Goal: Transaction & Acquisition: Purchase product/service

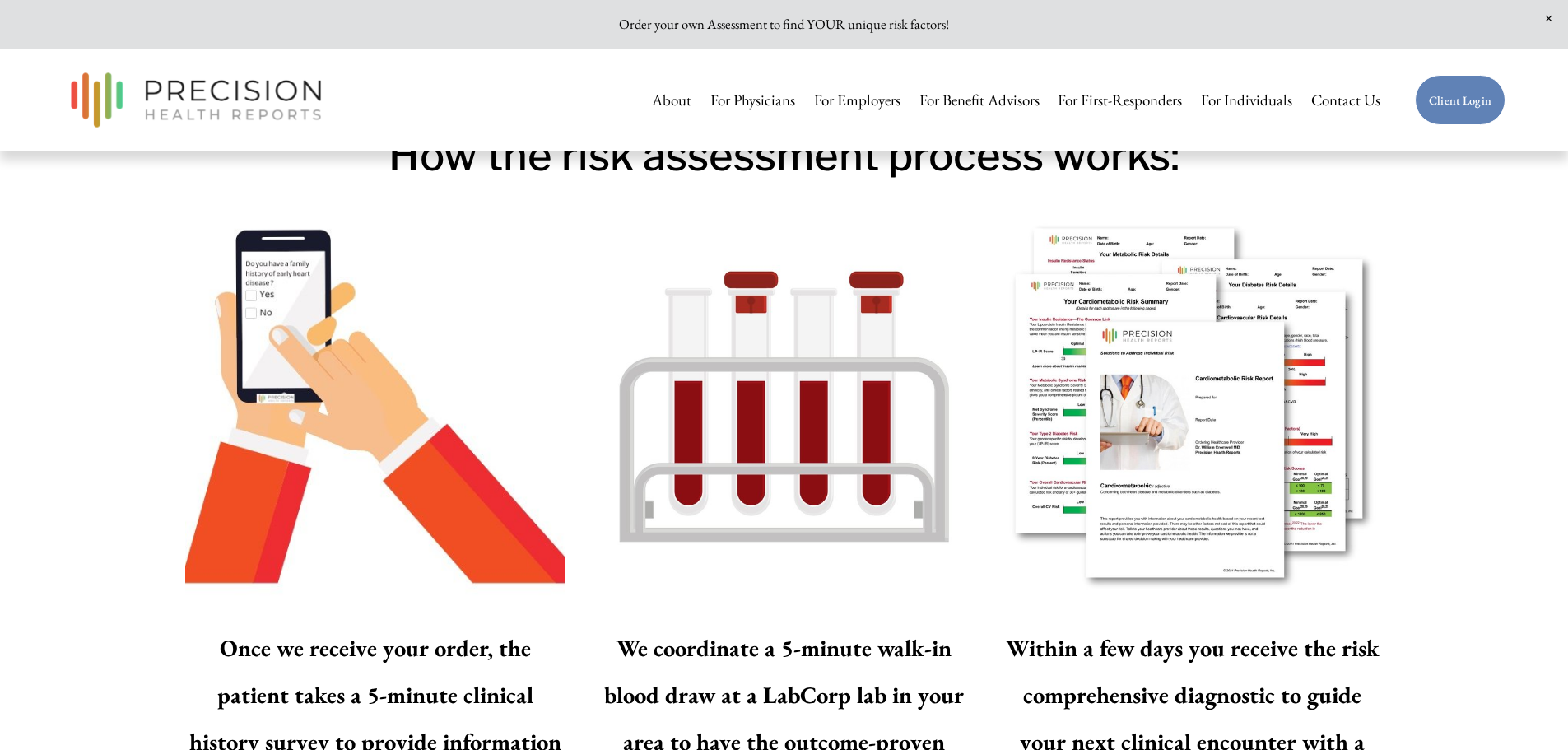
scroll to position [2159, 0]
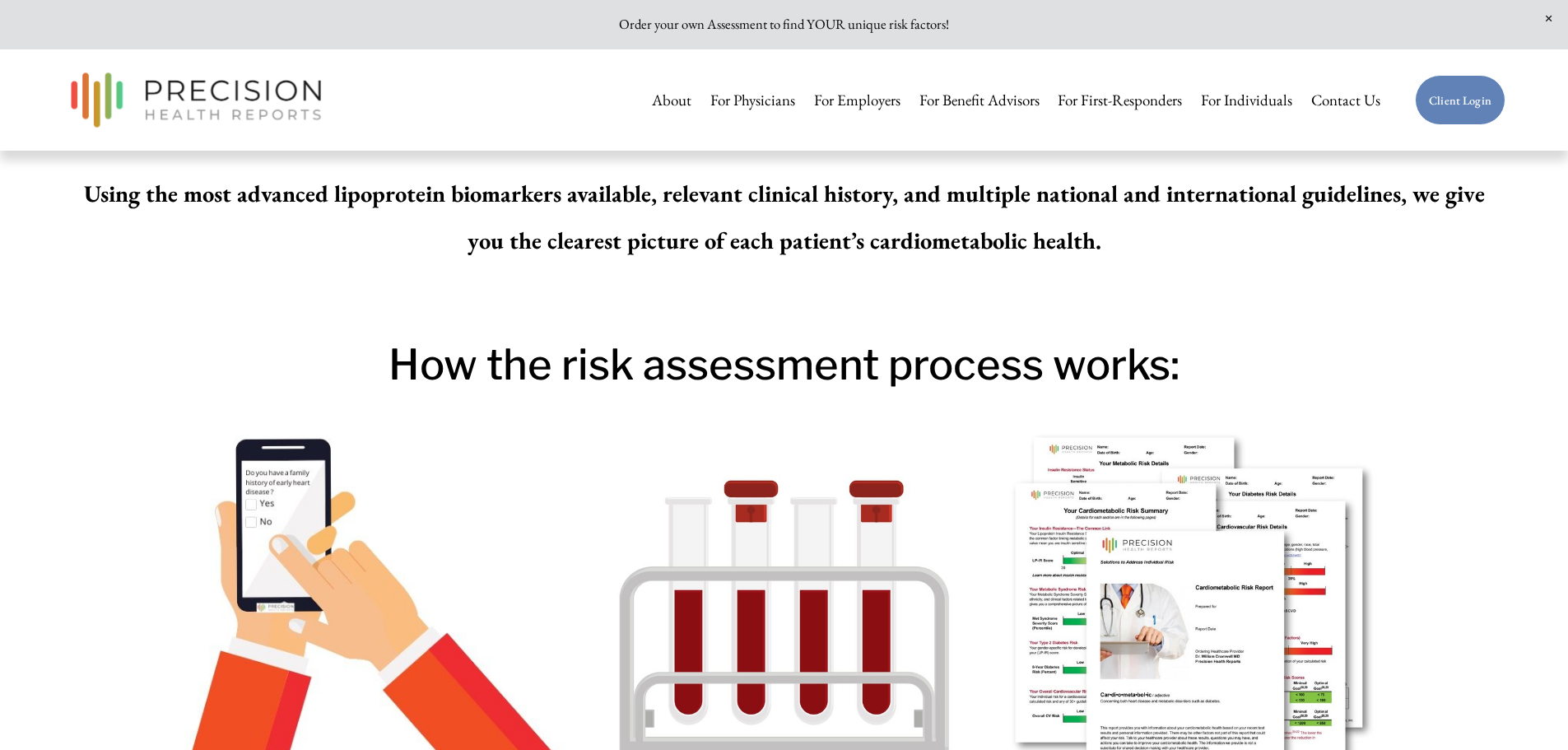
click at [1215, 99] on link "For Individuals" at bounding box center [1247, 100] width 92 height 35
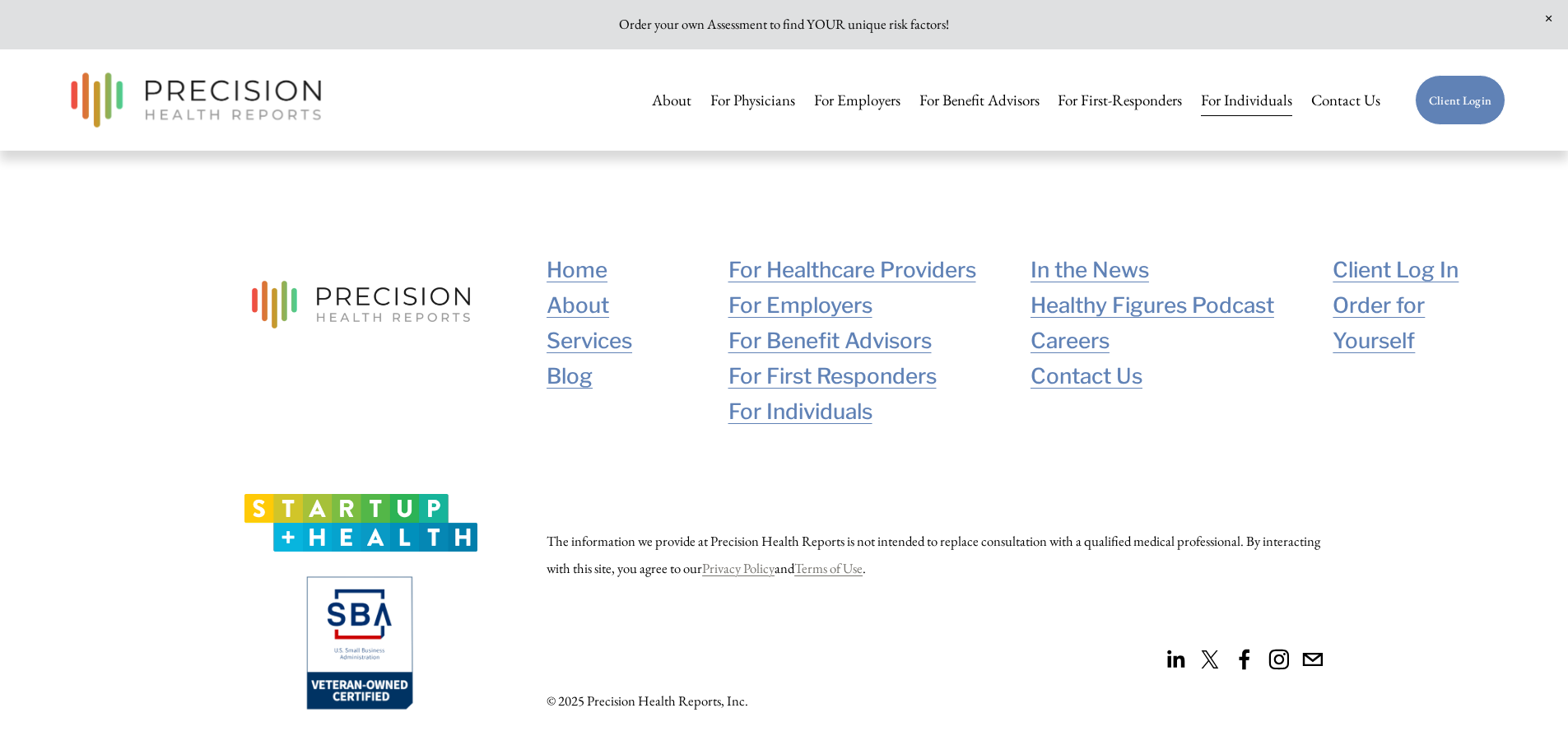
scroll to position [11849, 0]
click at [595, 349] on link "Services" at bounding box center [589, 341] width 86 height 36
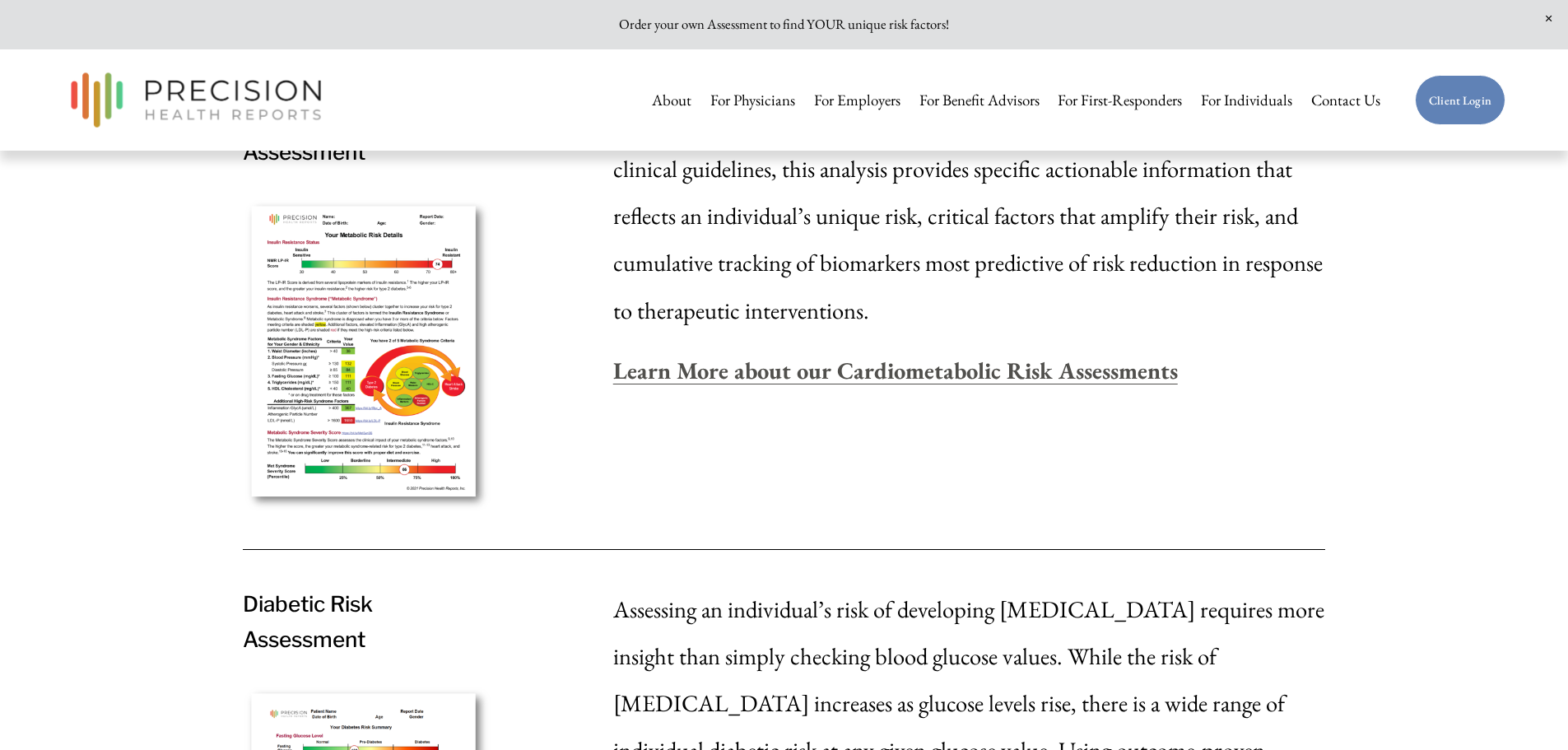
scroll to position [1646, 0]
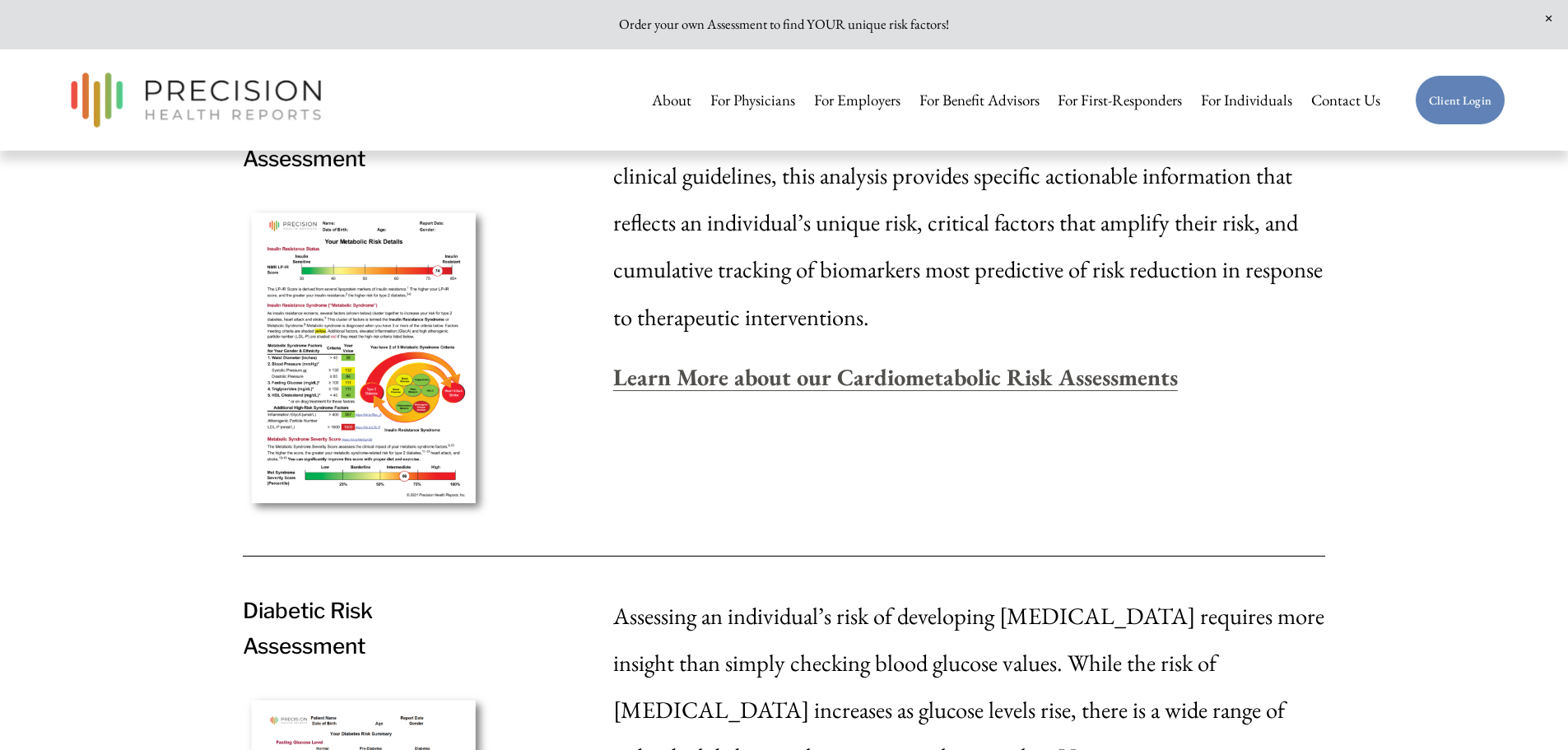
click at [410, 341] on div at bounding box center [368, 362] width 250 height 316
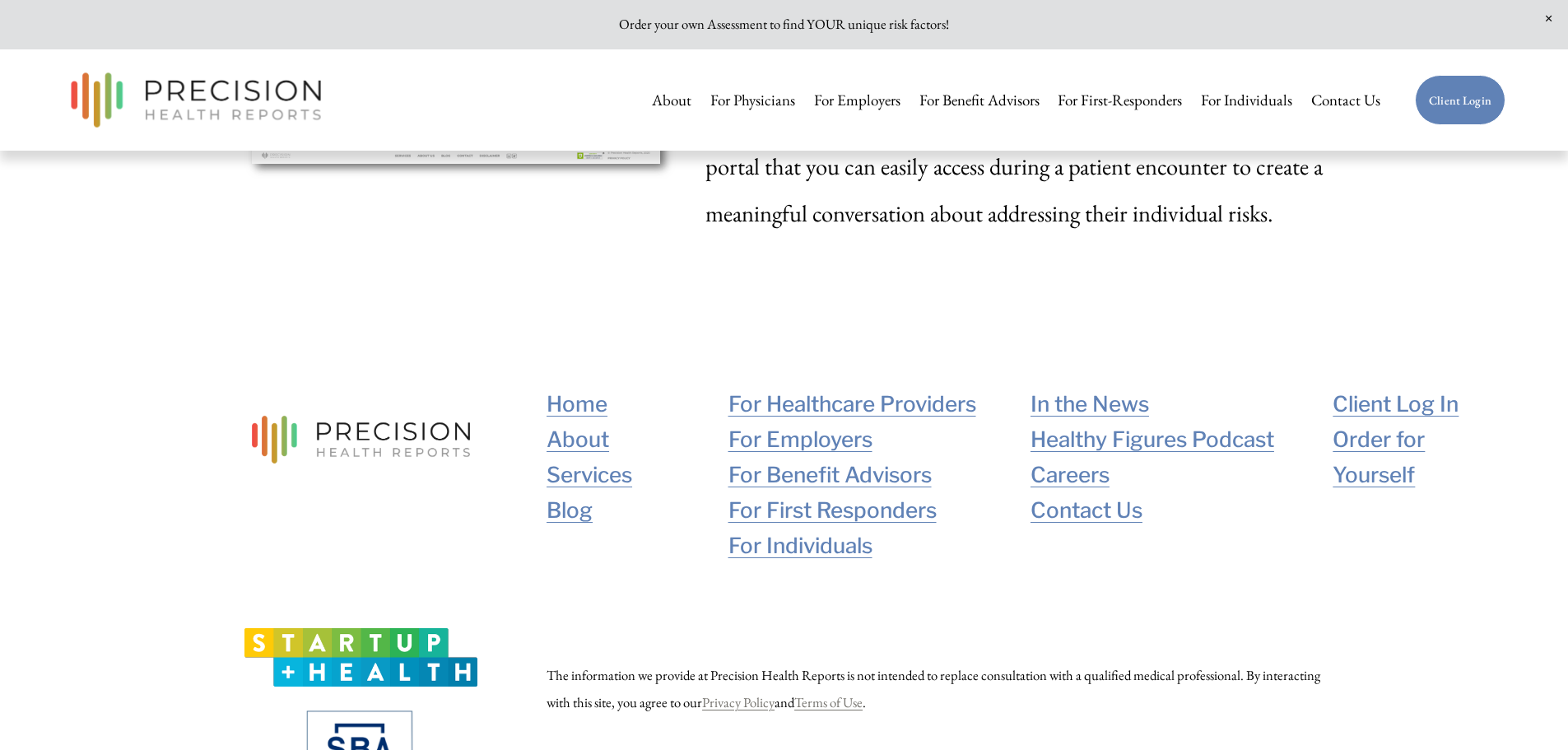
scroll to position [2963, 0]
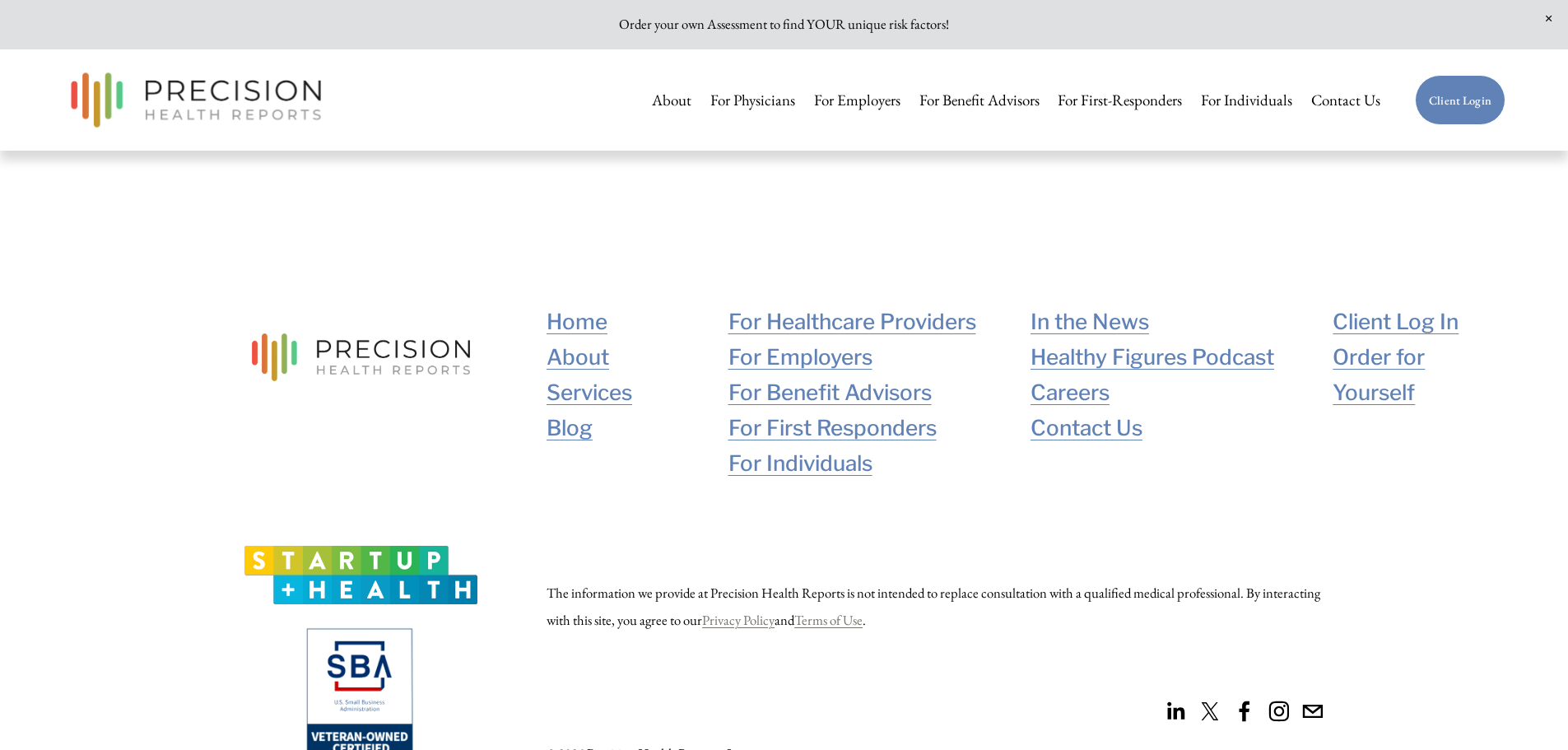
click at [1175, 368] on link "Healthy Figures Podcast" at bounding box center [1152, 357] width 244 height 36
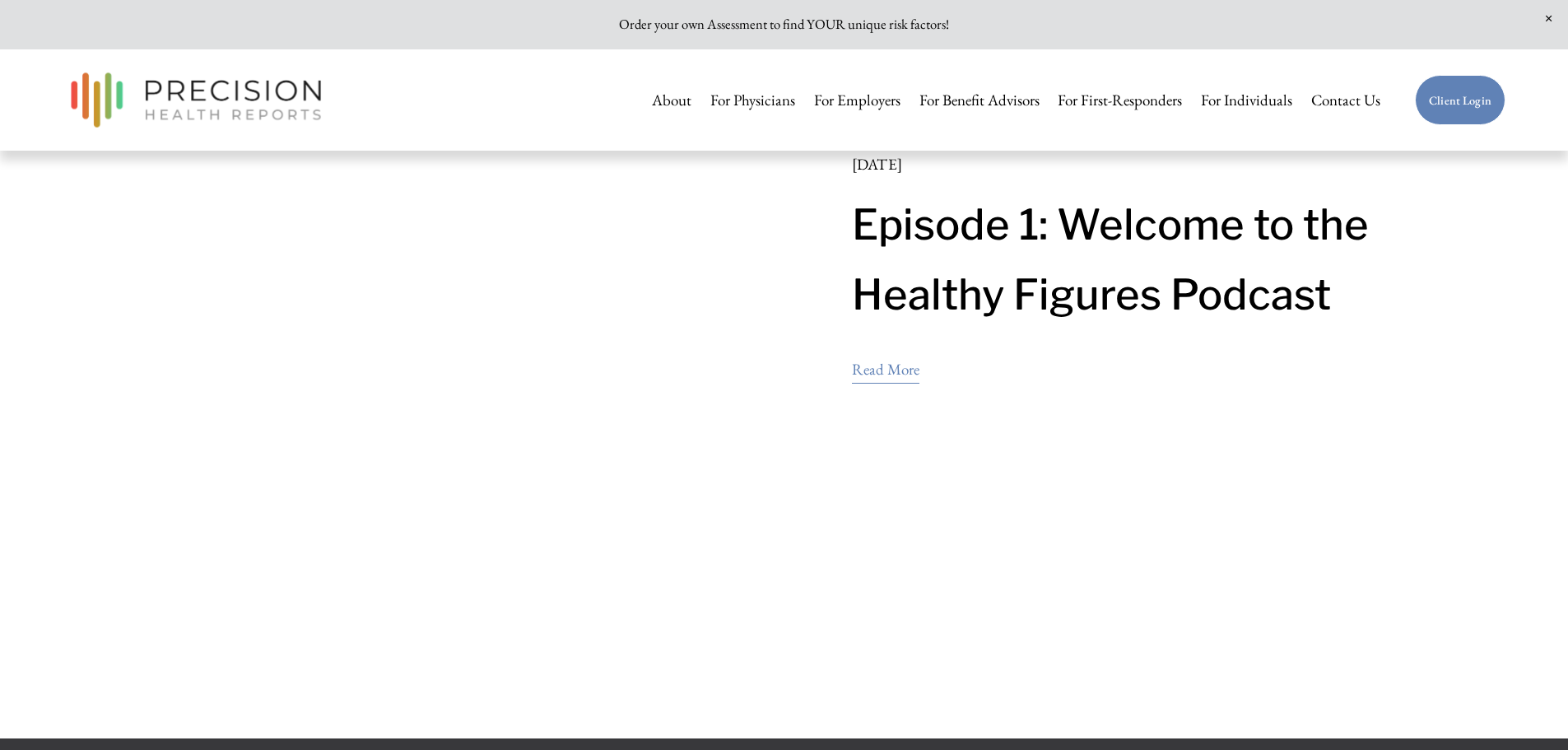
scroll to position [3785, 0]
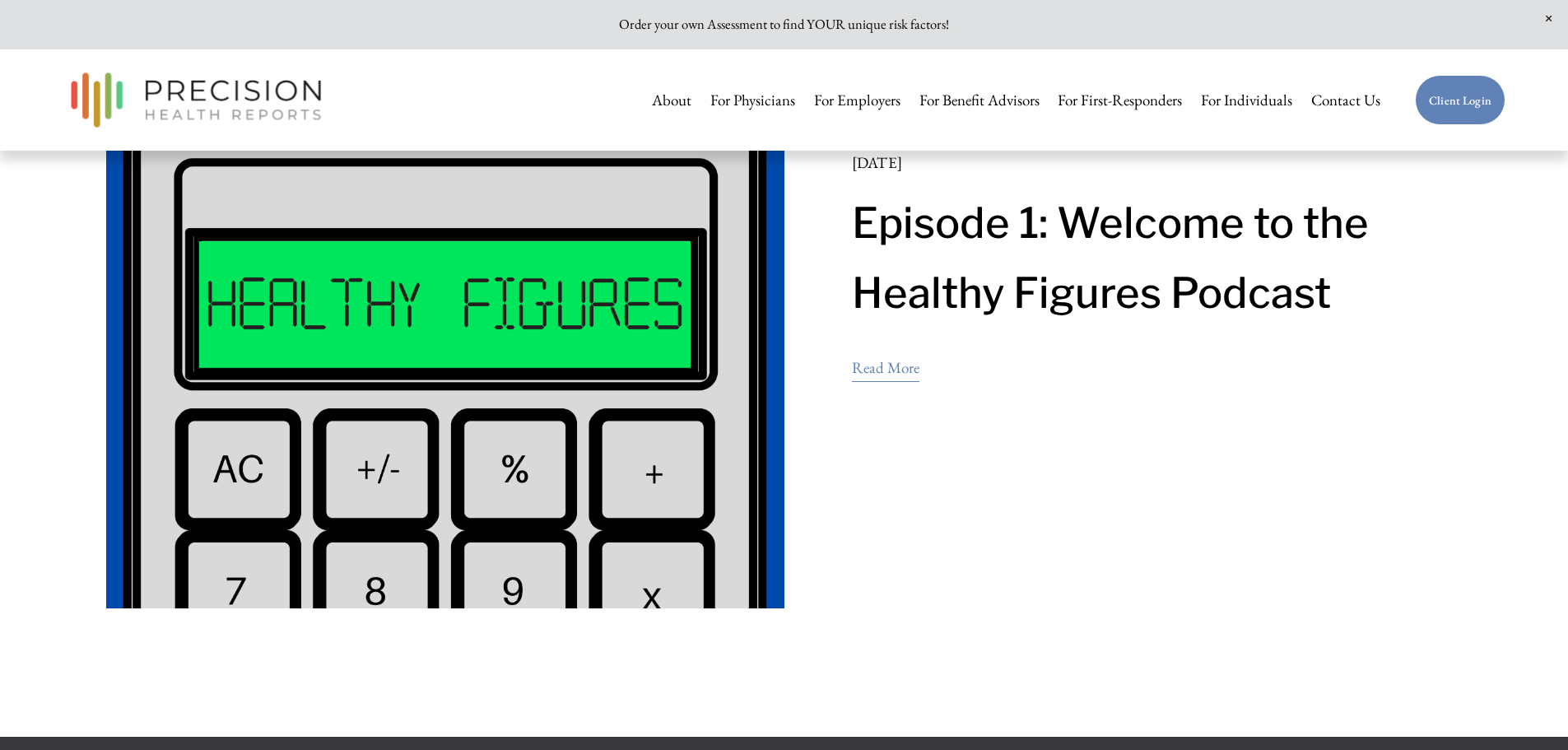
click at [890, 373] on link "Read More" at bounding box center [886, 369] width 67 height 32
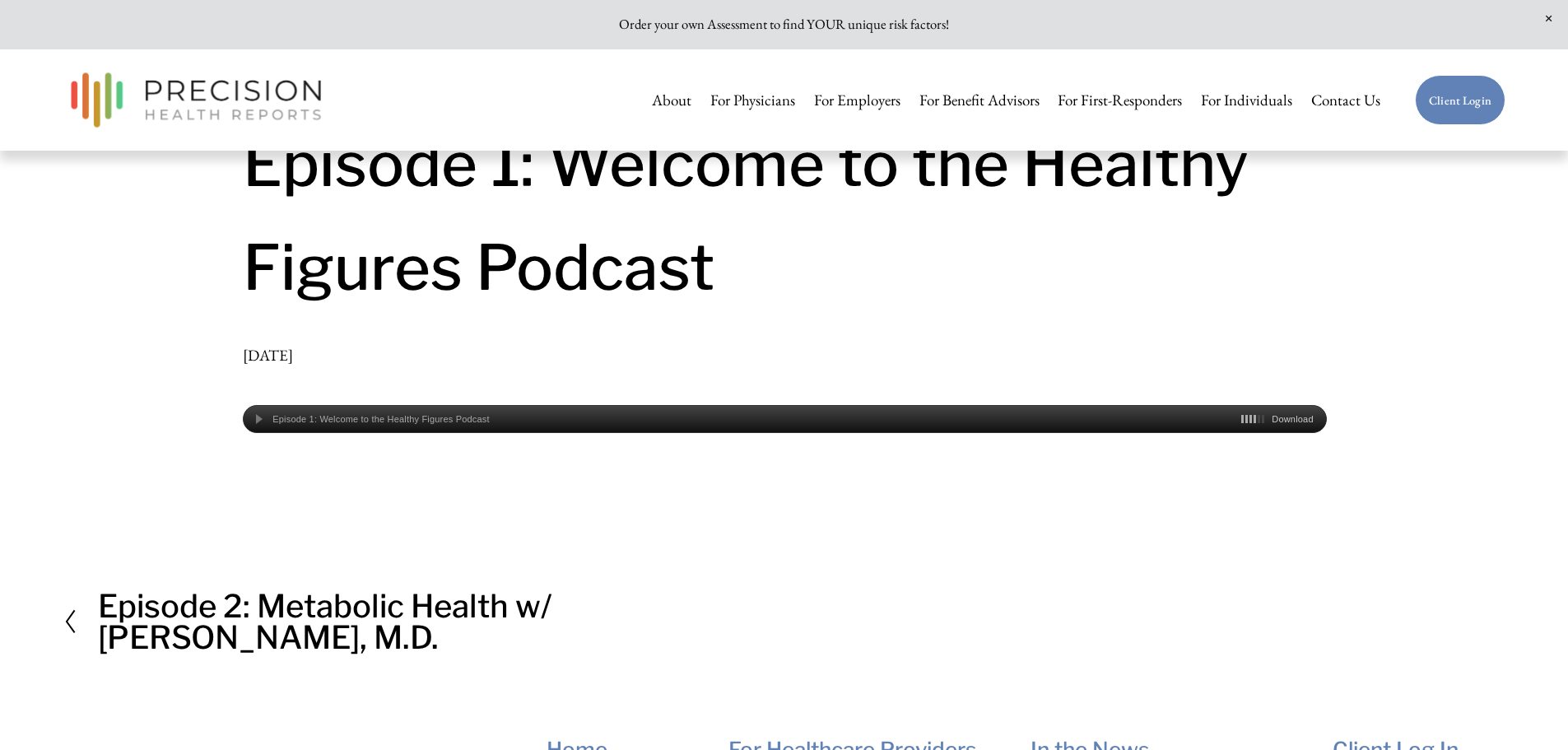
scroll to position [27, 0]
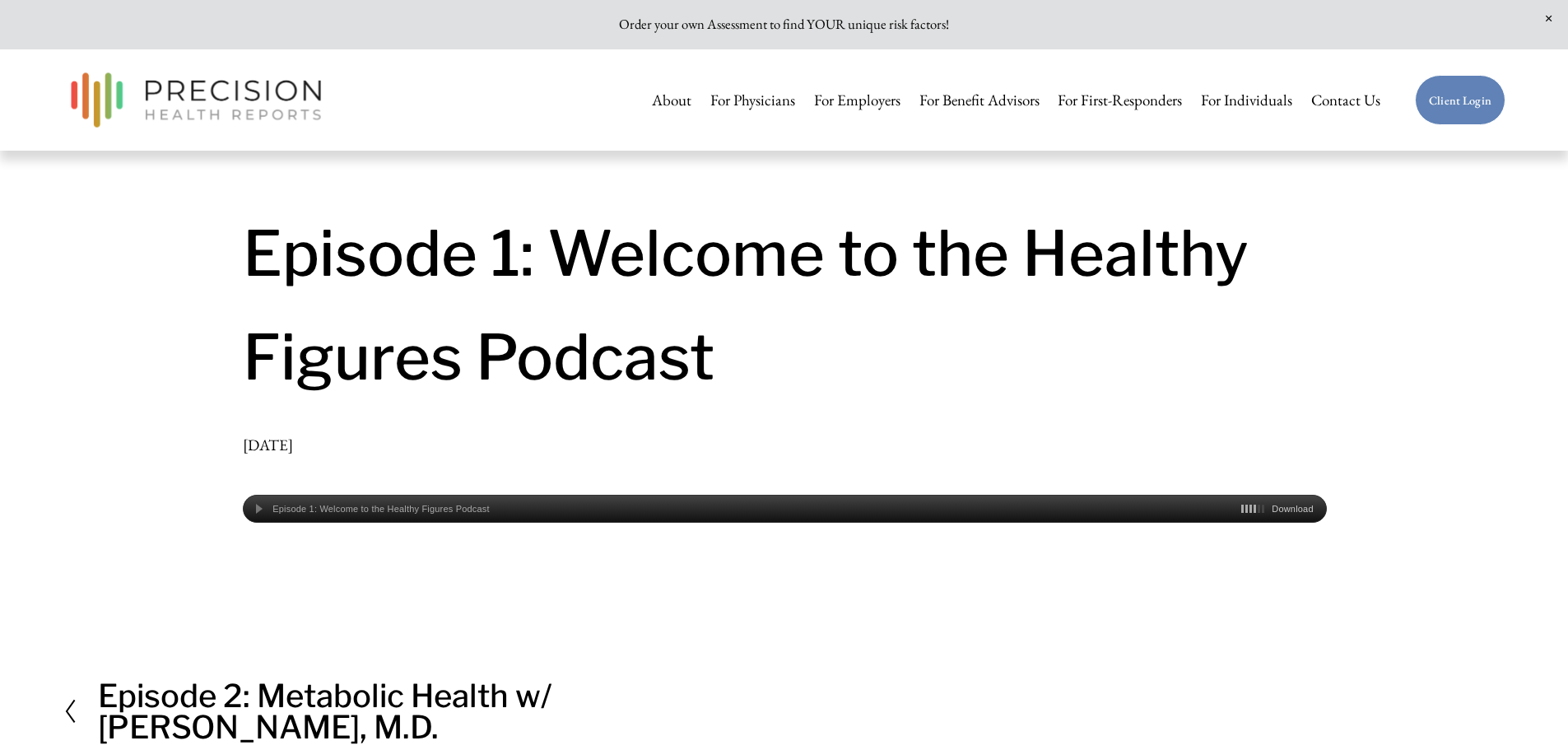
click at [766, 23] on link at bounding box center [784, 25] width 1568 height 49
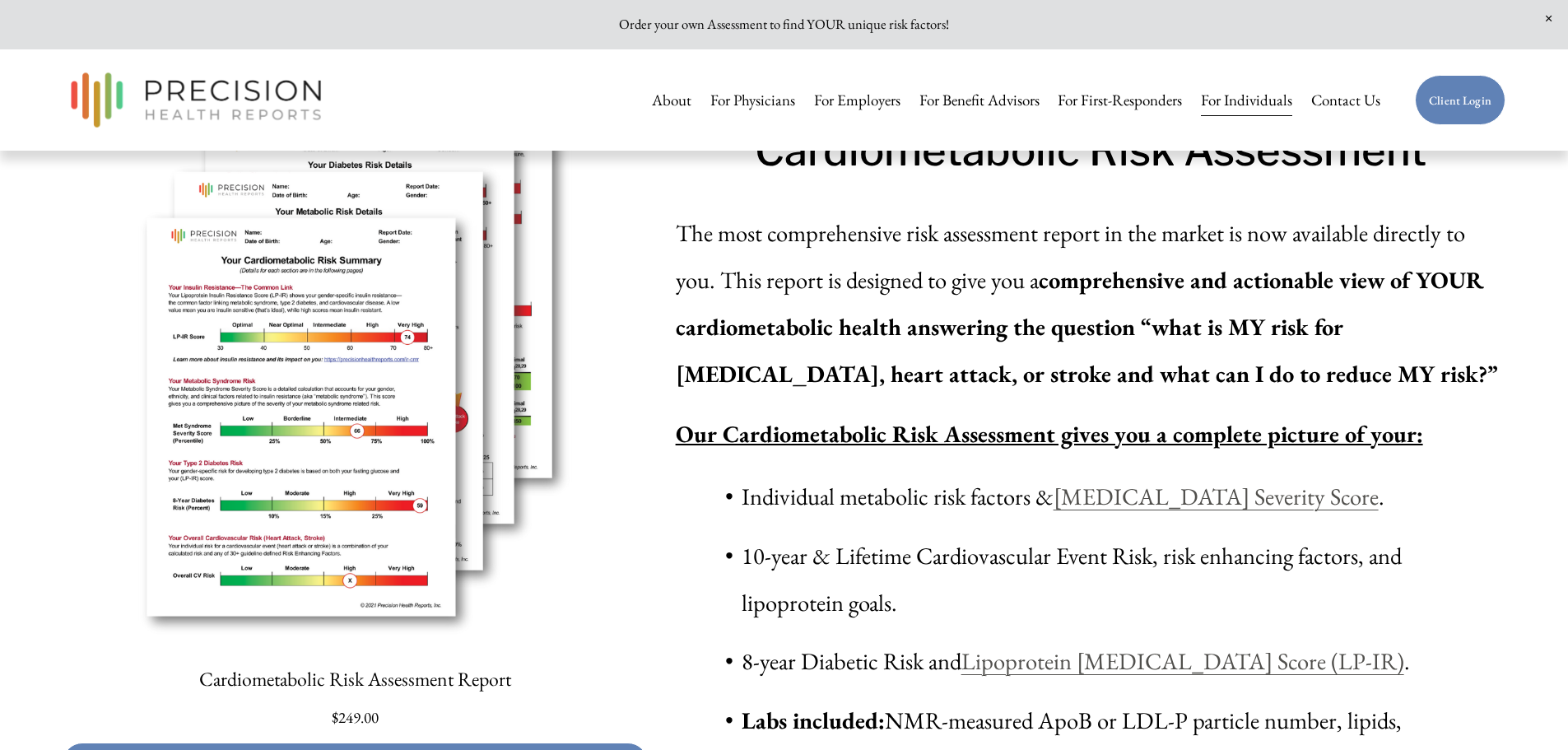
scroll to position [4937, 0]
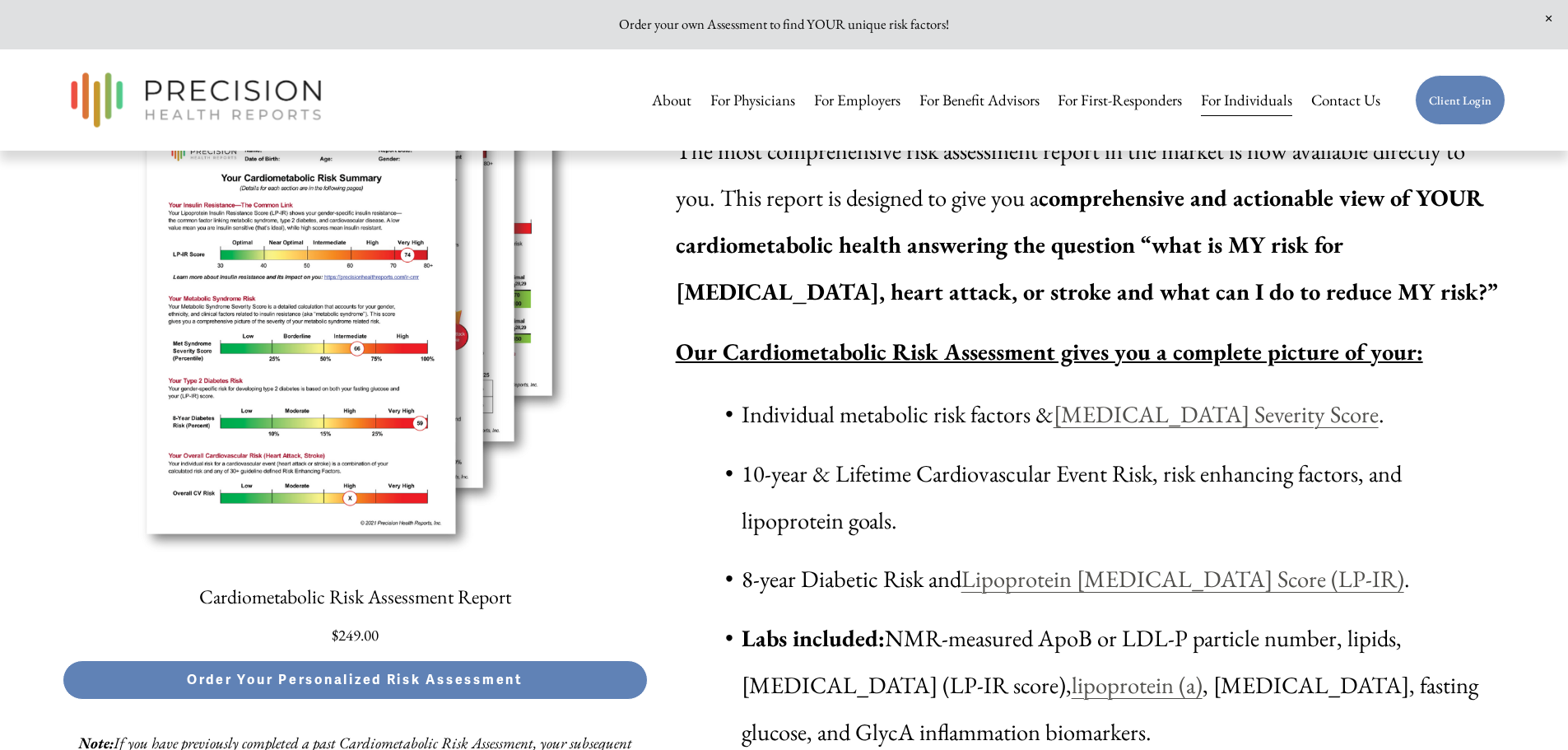
click at [448, 564] on span "Quick View" at bounding box center [355, 552] width 585 height 24
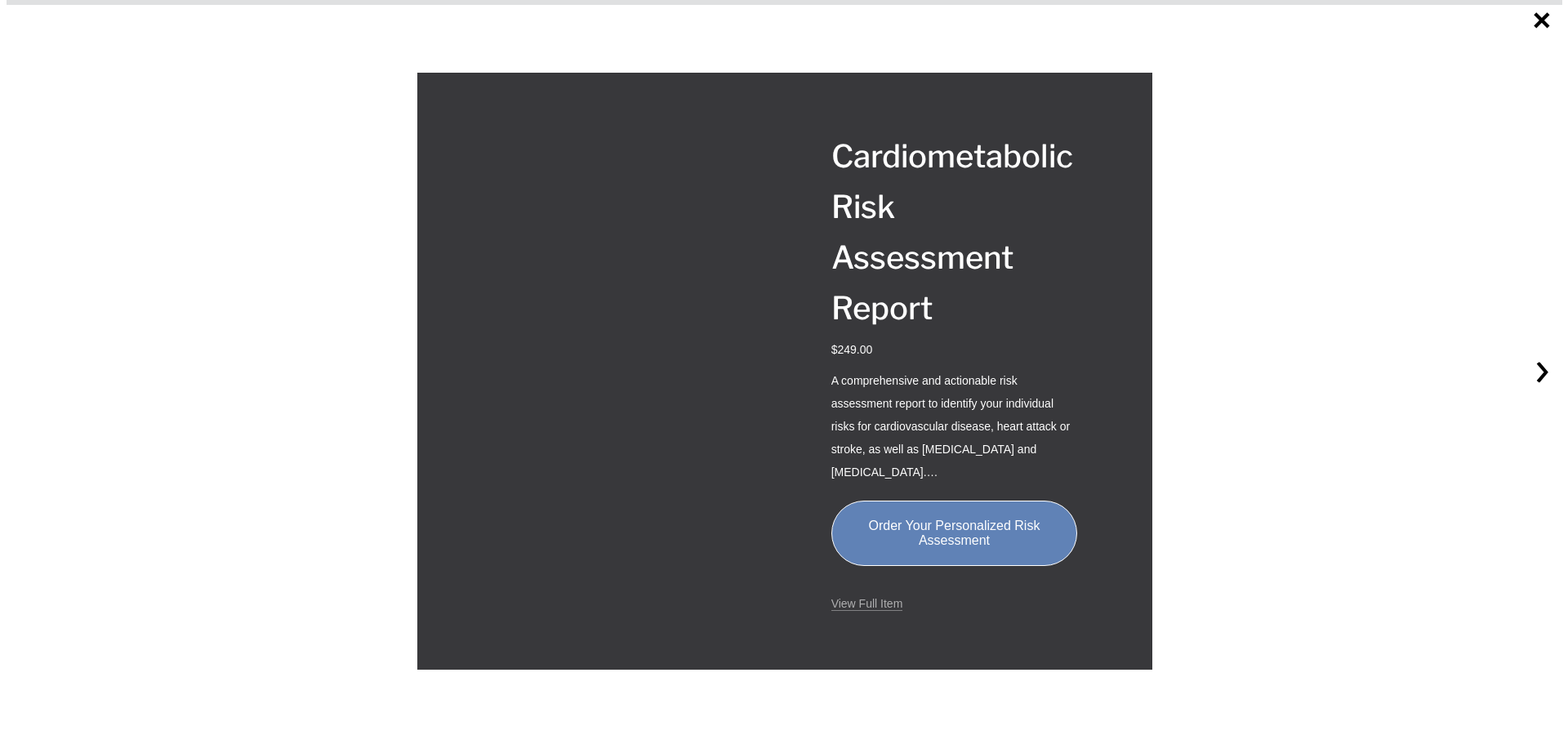
scroll to position [4902, 0]
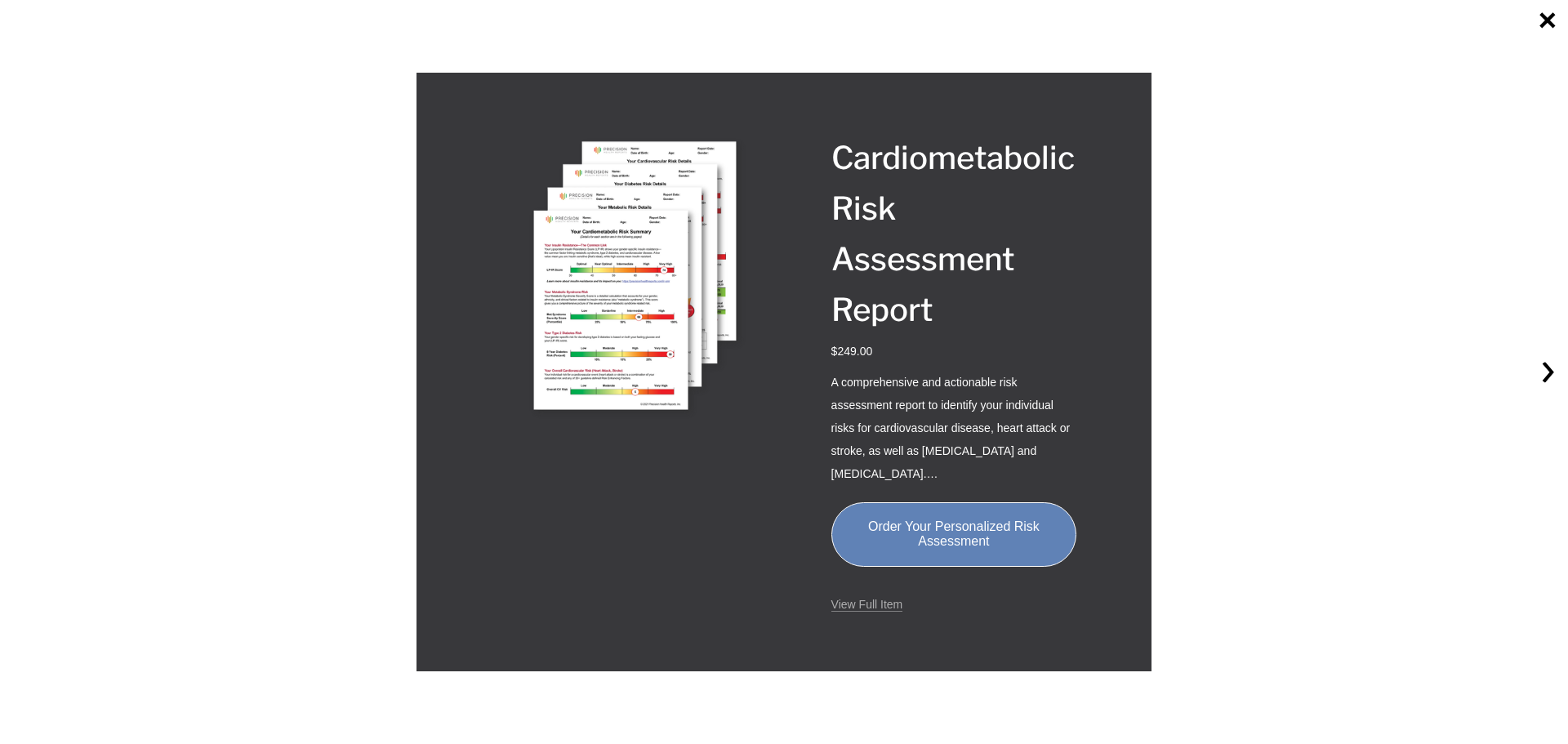
click at [877, 608] on link "View Full Item" at bounding box center [867, 604] width 72 height 13
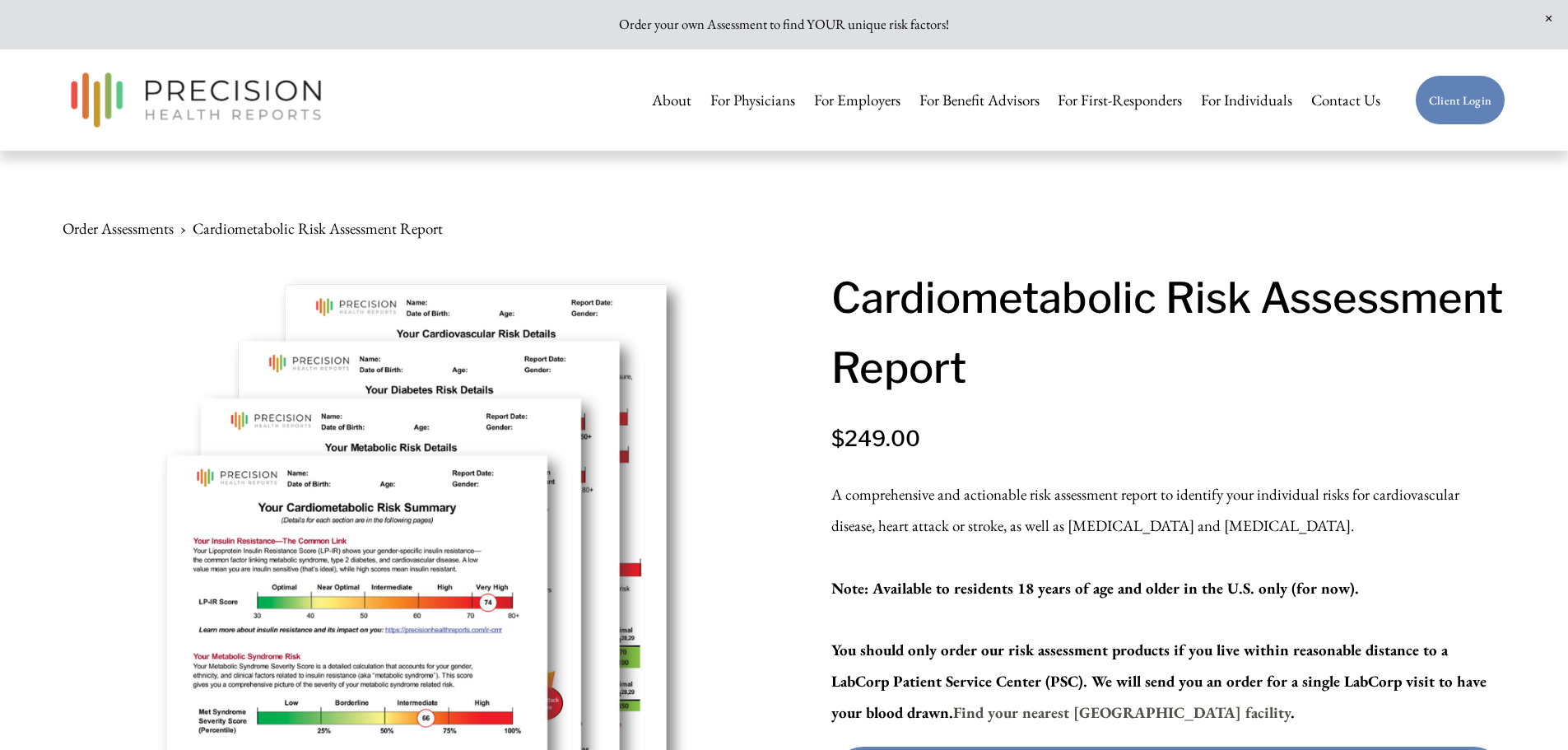
click at [719, 100] on link "For Physicians" at bounding box center [753, 100] width 85 height 35
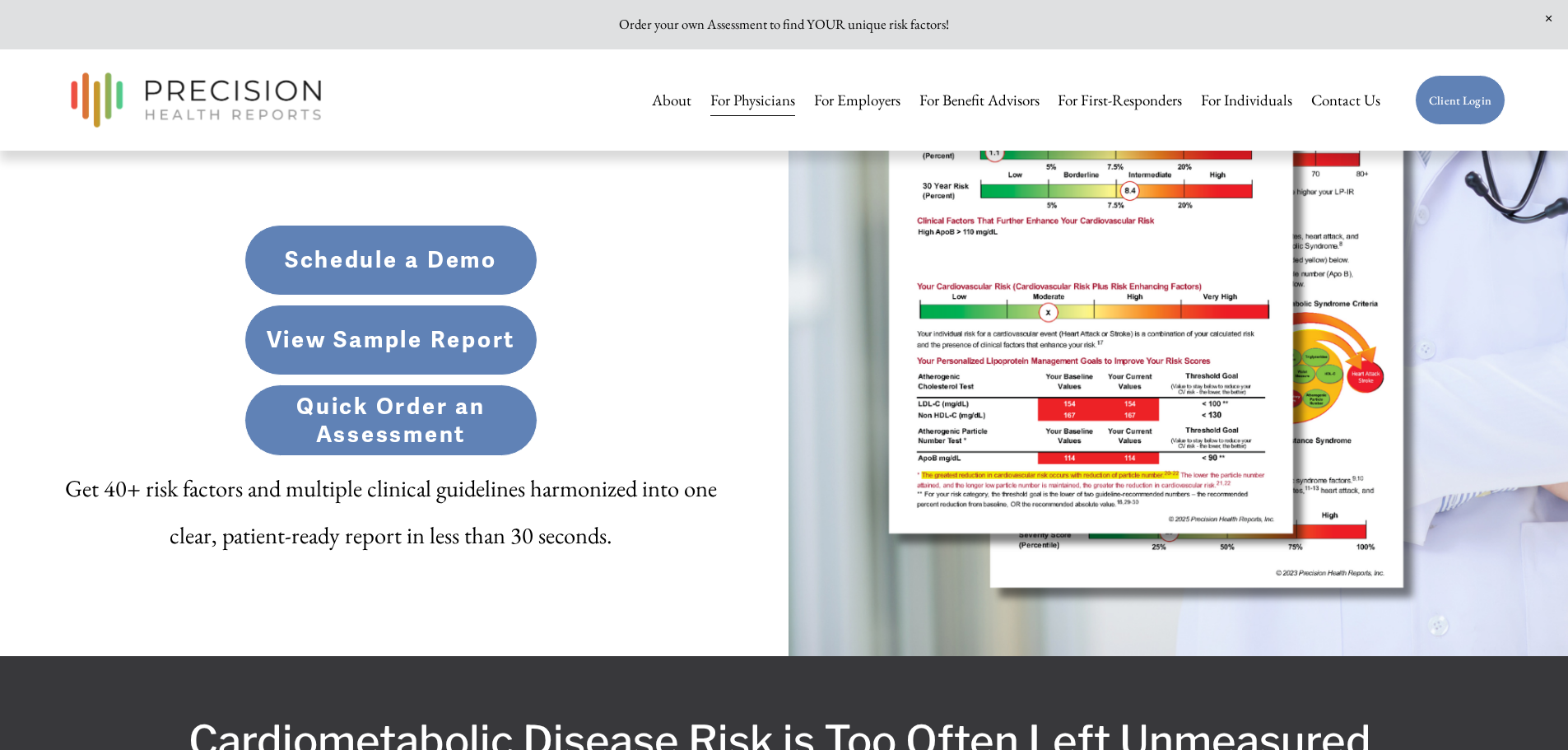
scroll to position [741, 0]
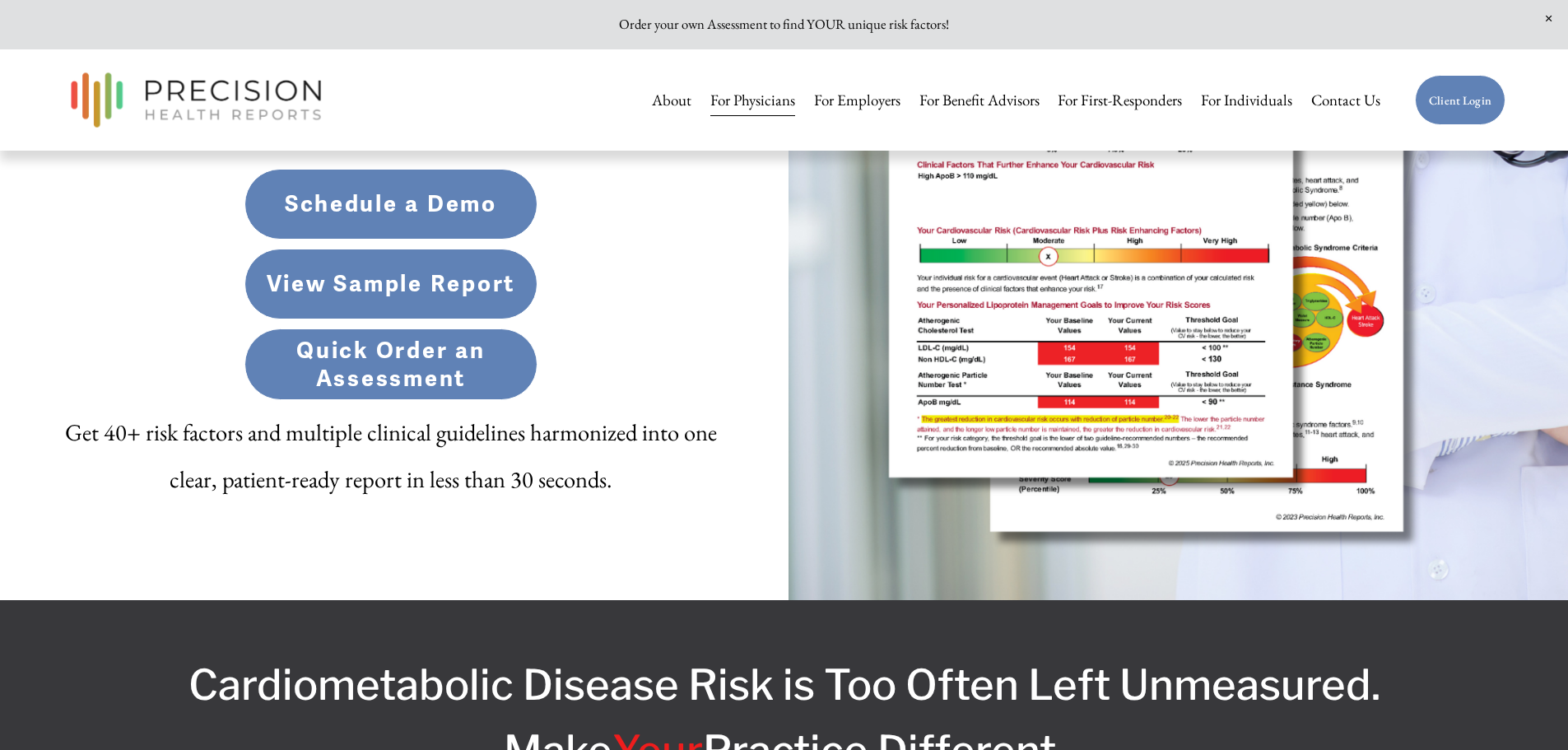
click at [441, 281] on link "View Sample Report" at bounding box center [391, 284] width 293 height 70
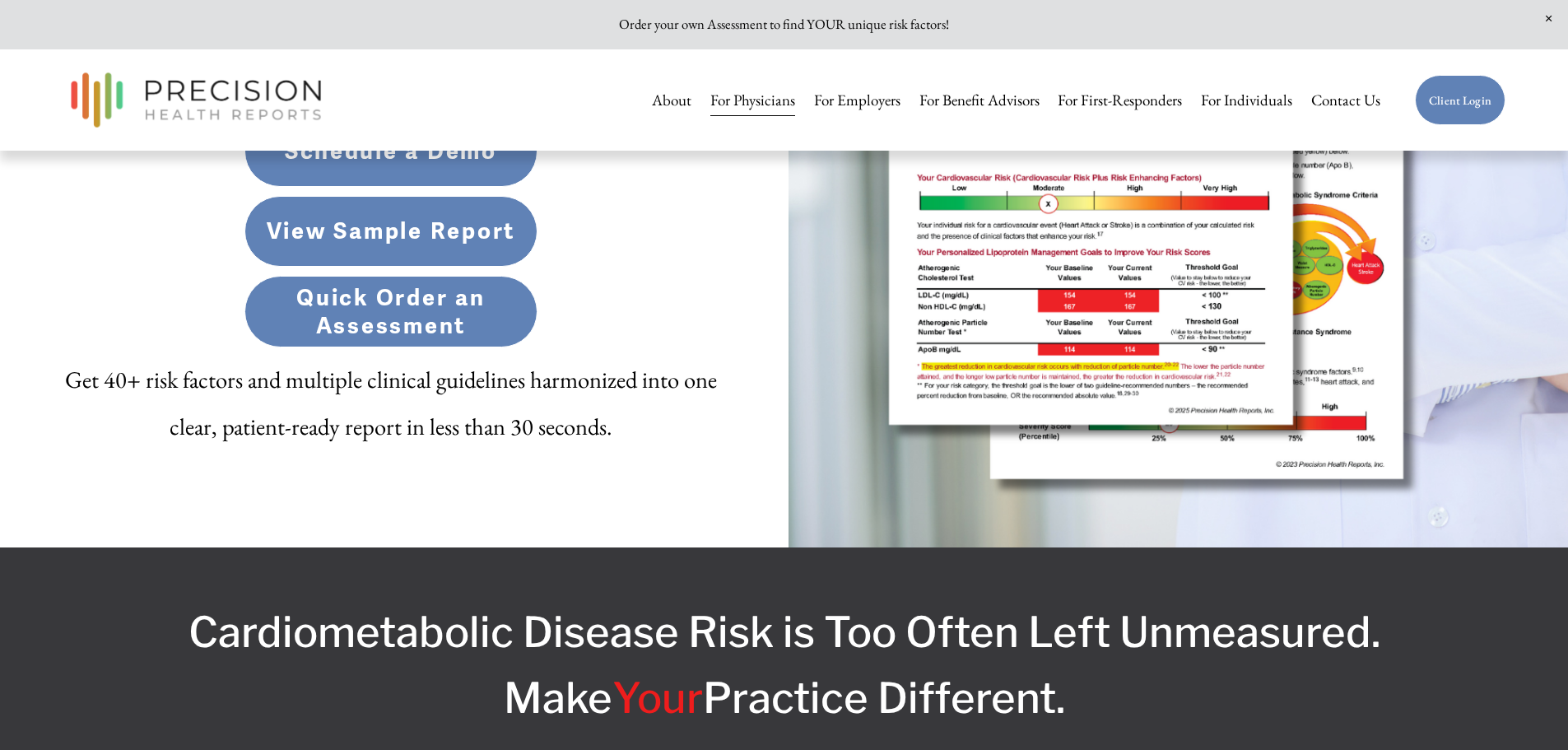
scroll to position [823, 0]
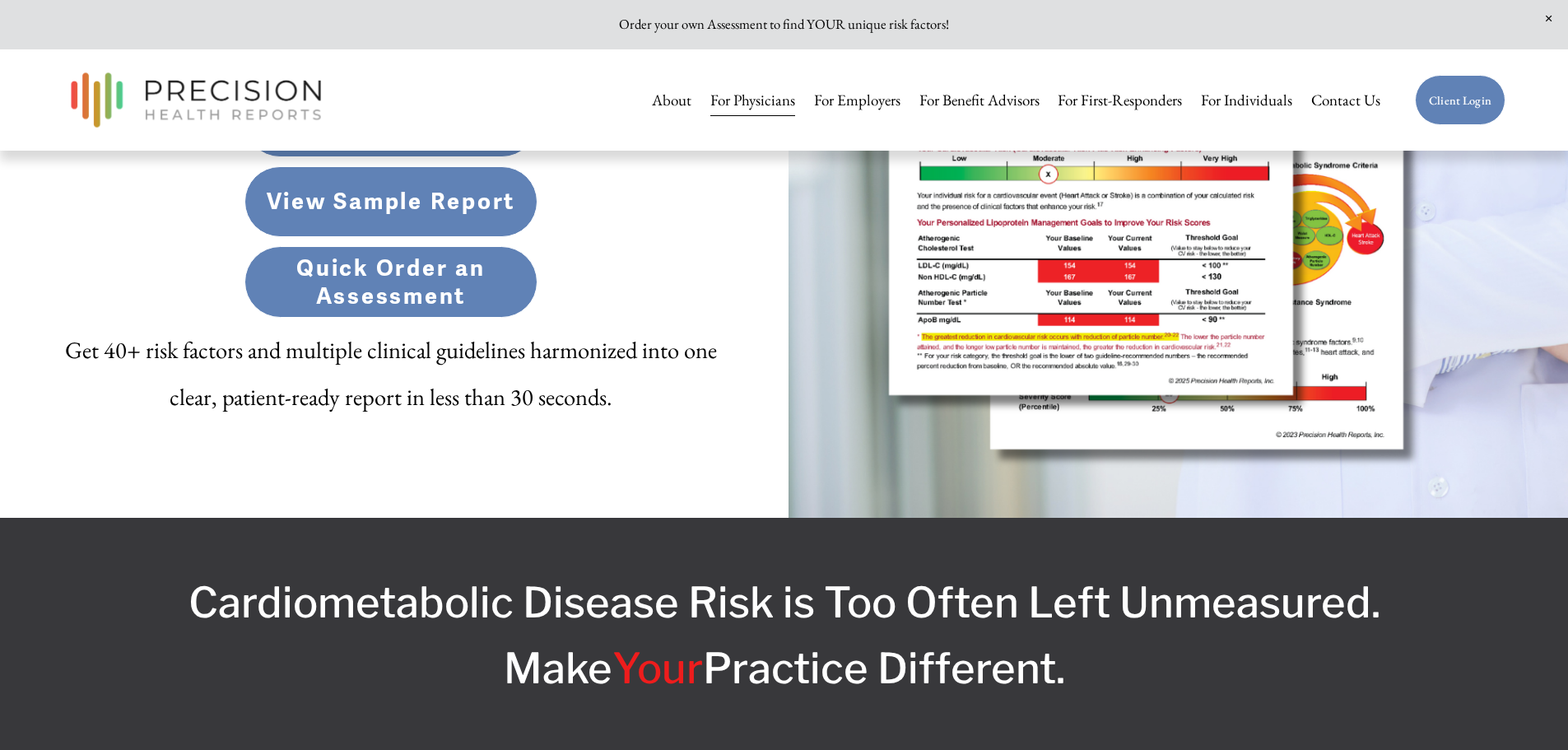
click at [445, 303] on link "Quick Order an Assessment" at bounding box center [391, 281] width 293 height 70
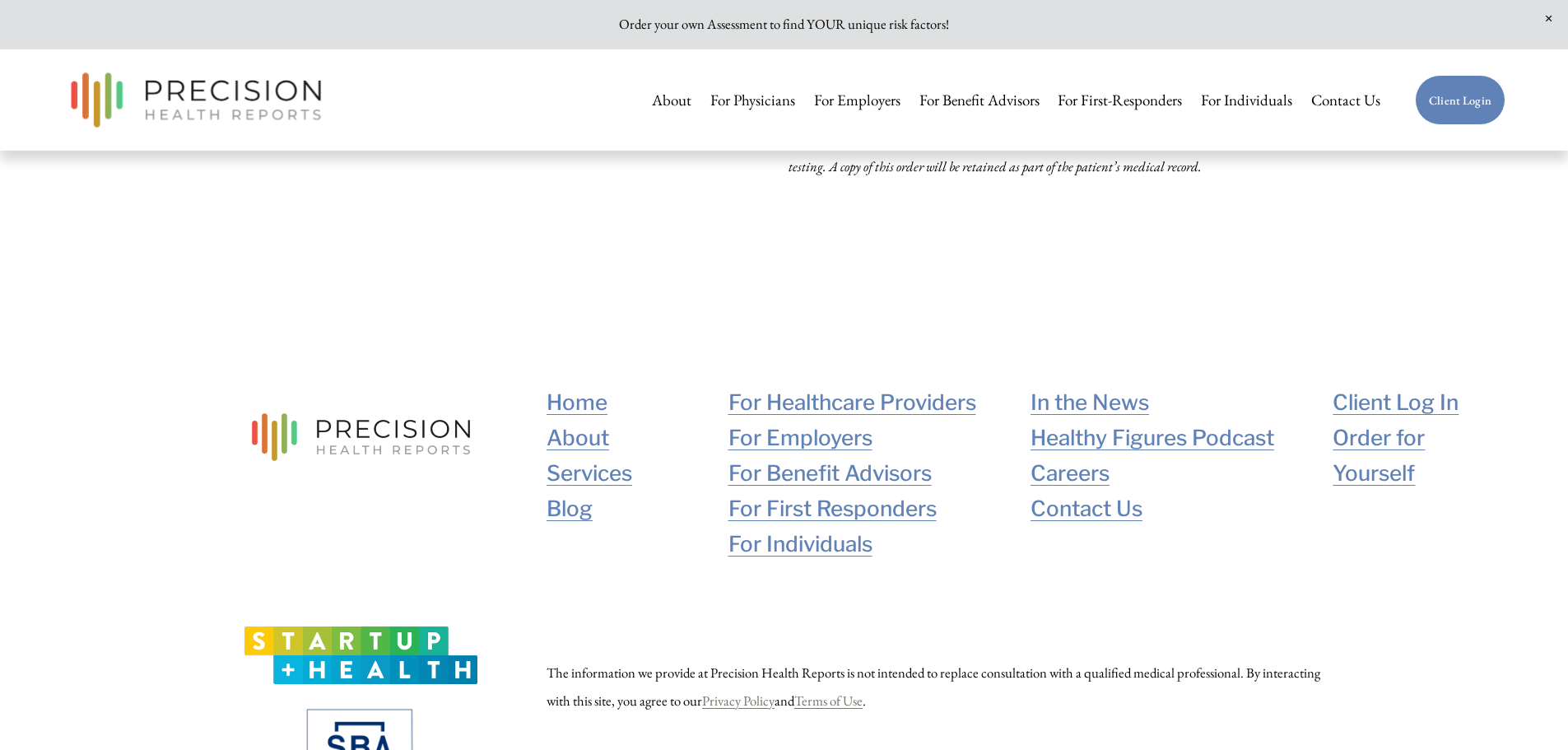
scroll to position [1152, 0]
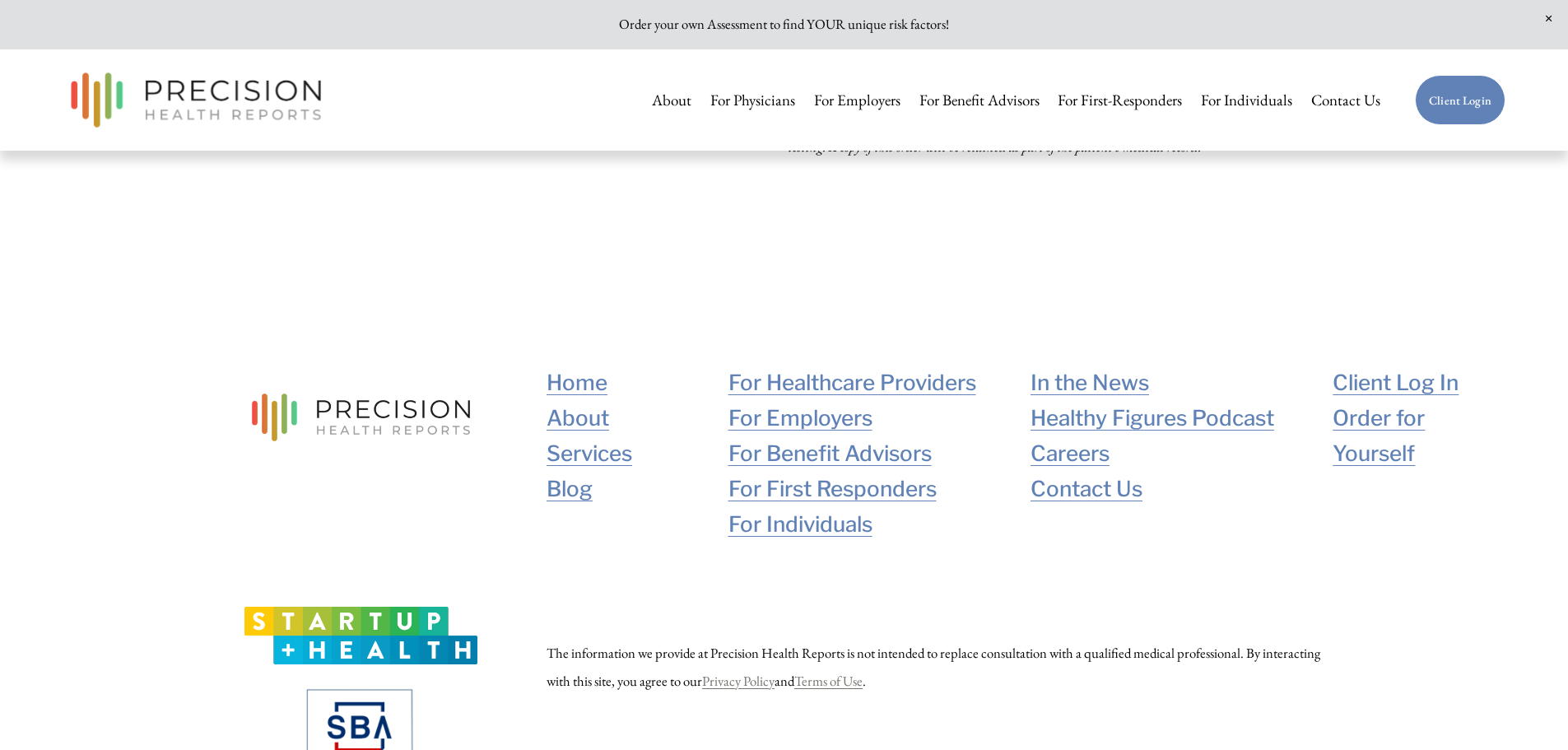
click at [1360, 428] on link "Order for Yourself" at bounding box center [1418, 435] width 172 height 70
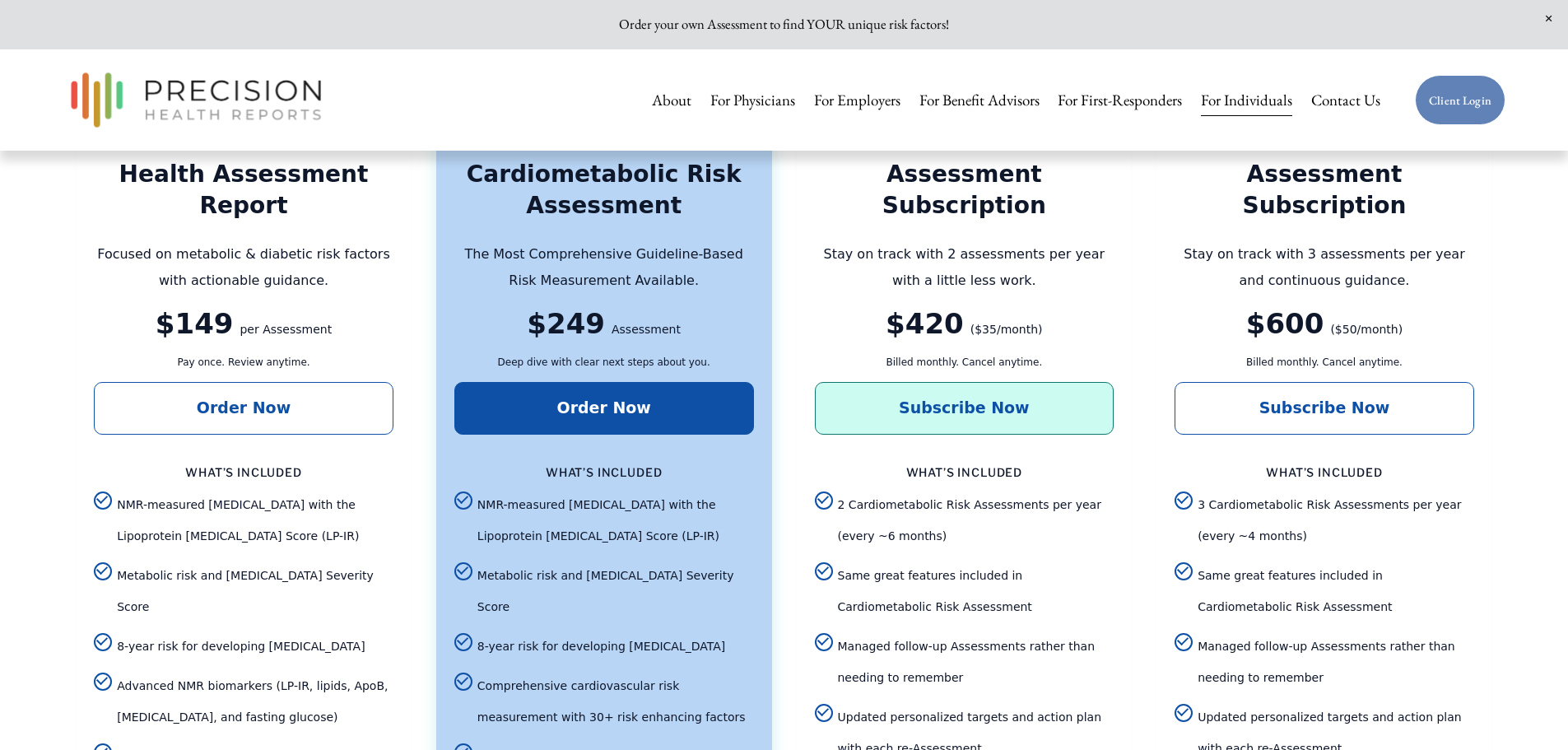
scroll to position [3539, 0]
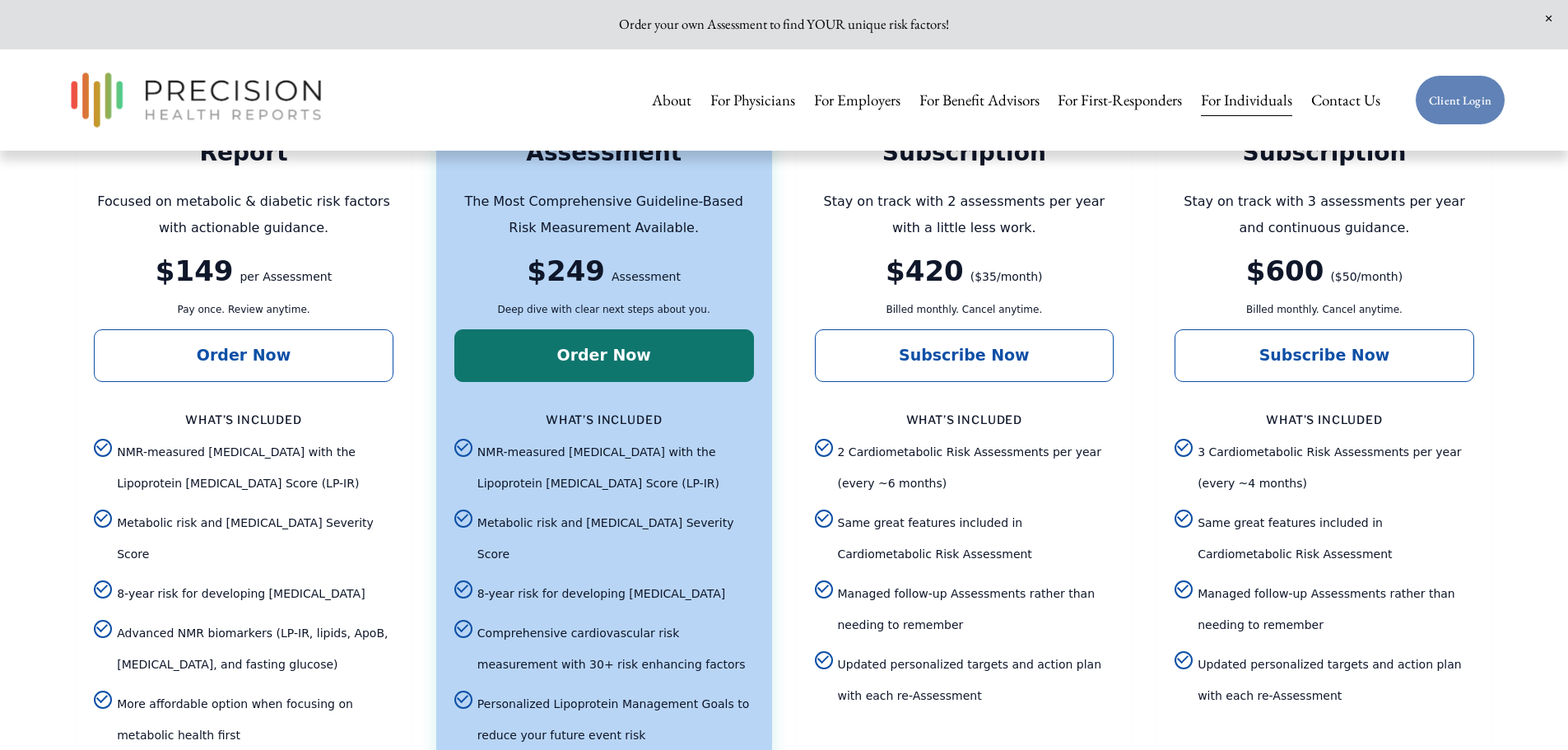
click at [554, 372] on link "Order Now" at bounding box center [604, 356] width 300 height 53
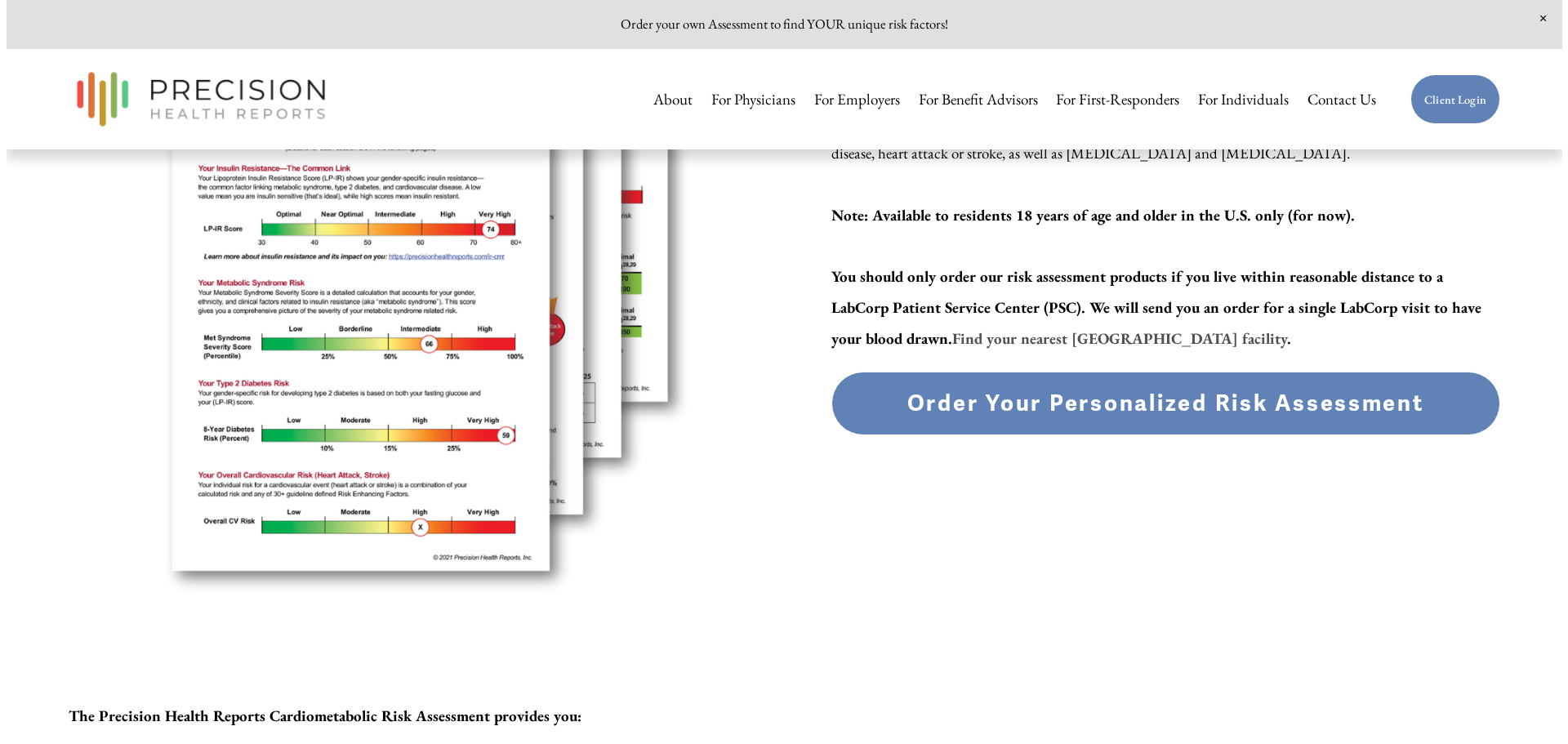
scroll to position [408, 0]
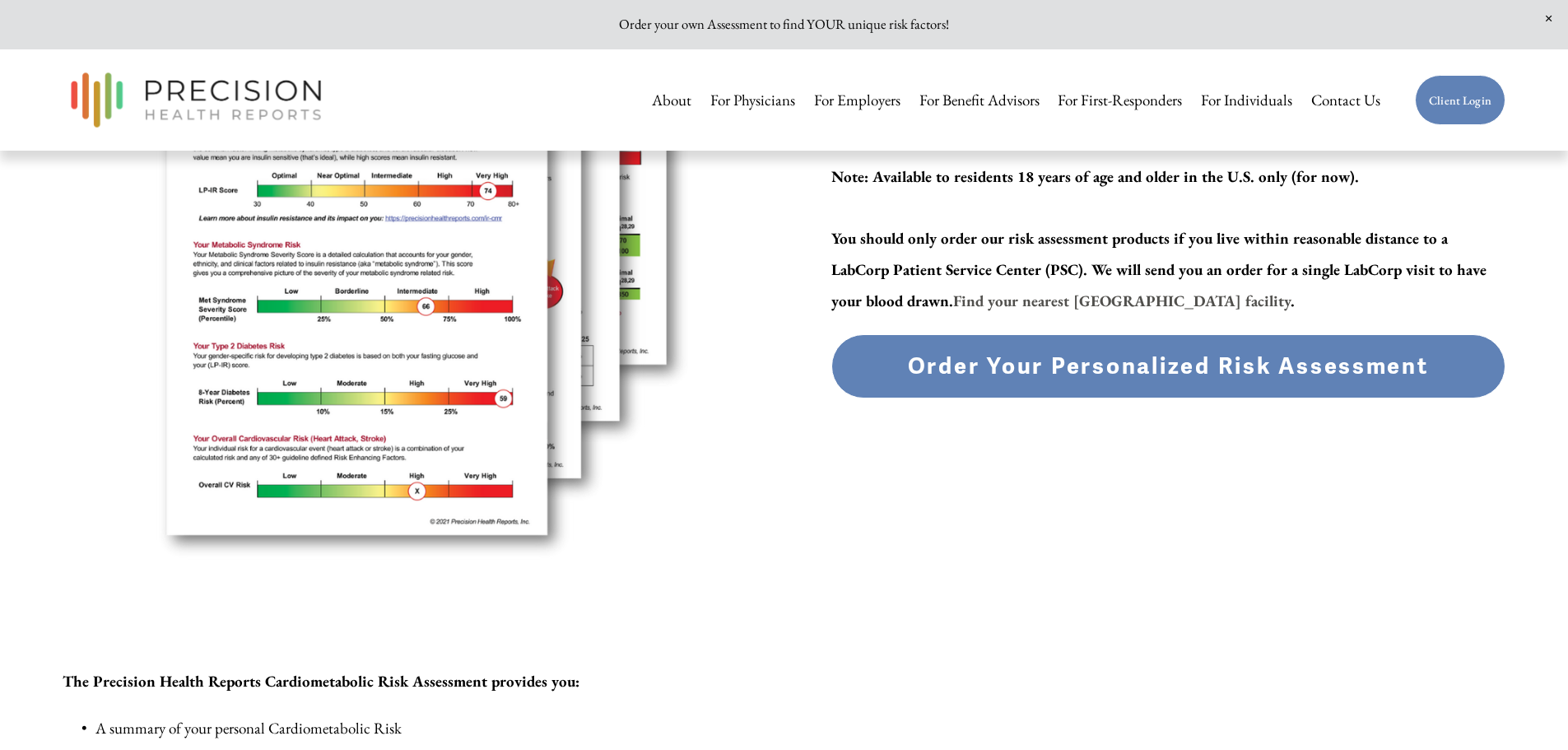
click at [1044, 359] on span "Order Your Personalized Risk Assessment" at bounding box center [1169, 366] width 521 height 28
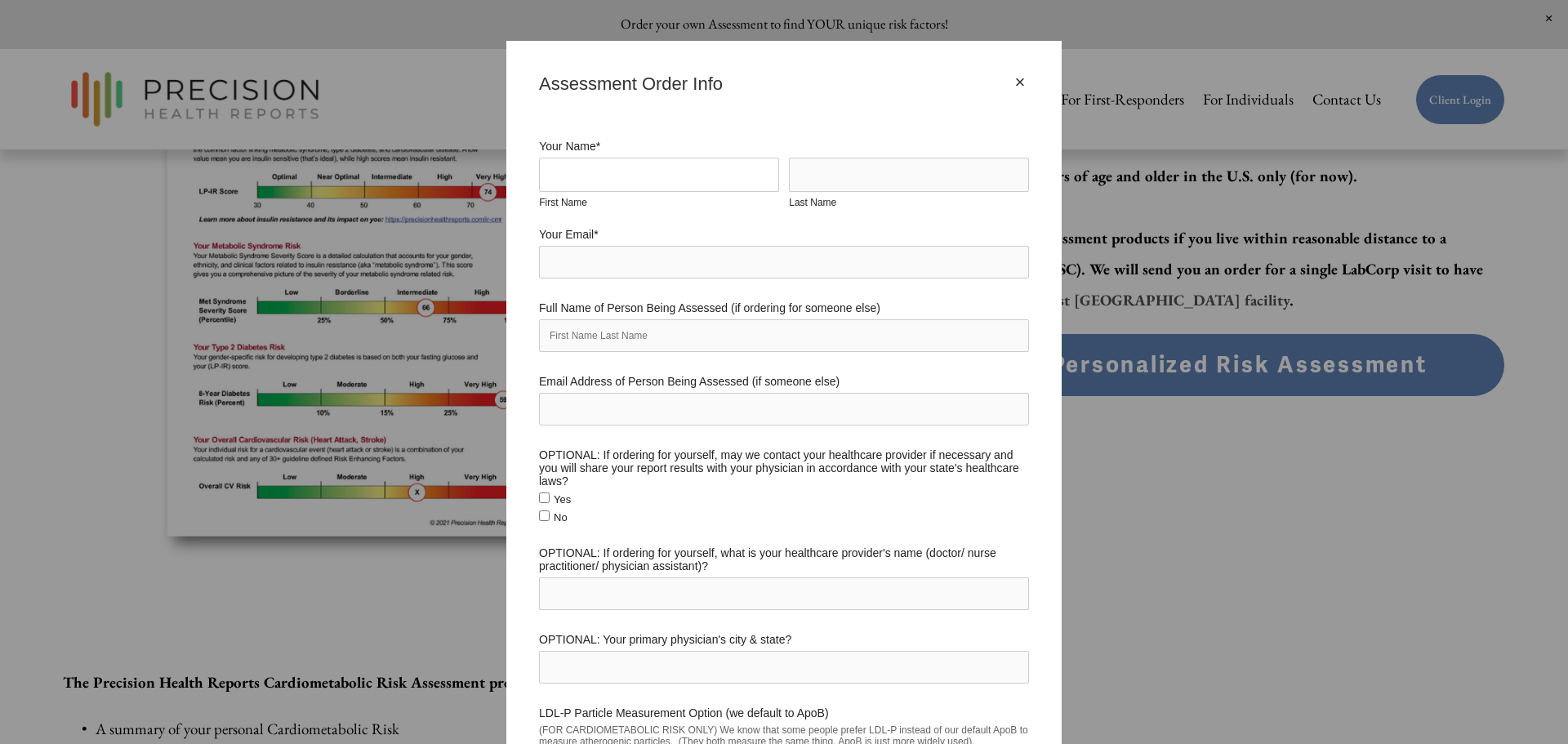
click at [690, 180] on input "First Name" at bounding box center [658, 174] width 240 height 35
type input "[PERSON_NAME]"
drag, startPoint x: 632, startPoint y: 170, endPoint x: 624, endPoint y: 174, distance: 8.9
click at [626, 174] on input "[PERSON_NAME]" at bounding box center [658, 174] width 240 height 35
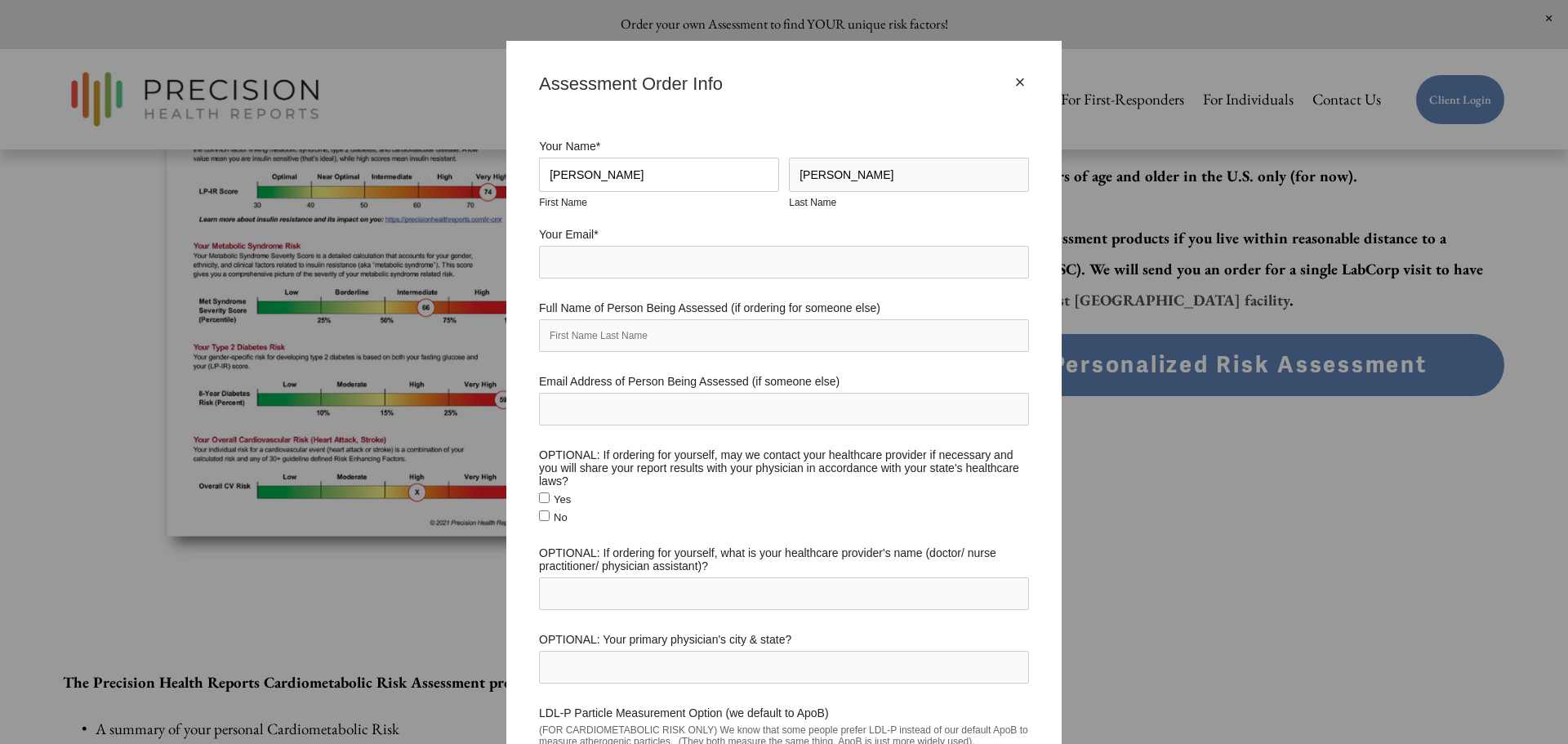
type input "[PERSON_NAME]"
click at [633, 265] on input "Your Email *" at bounding box center [783, 262] width 490 height 33
type input "[EMAIL_ADDRESS][DOMAIN_NAME]"
click at [693, 349] on input "Full Name of Person Being Assessed (if ordering for someone else)" at bounding box center [783, 335] width 490 height 33
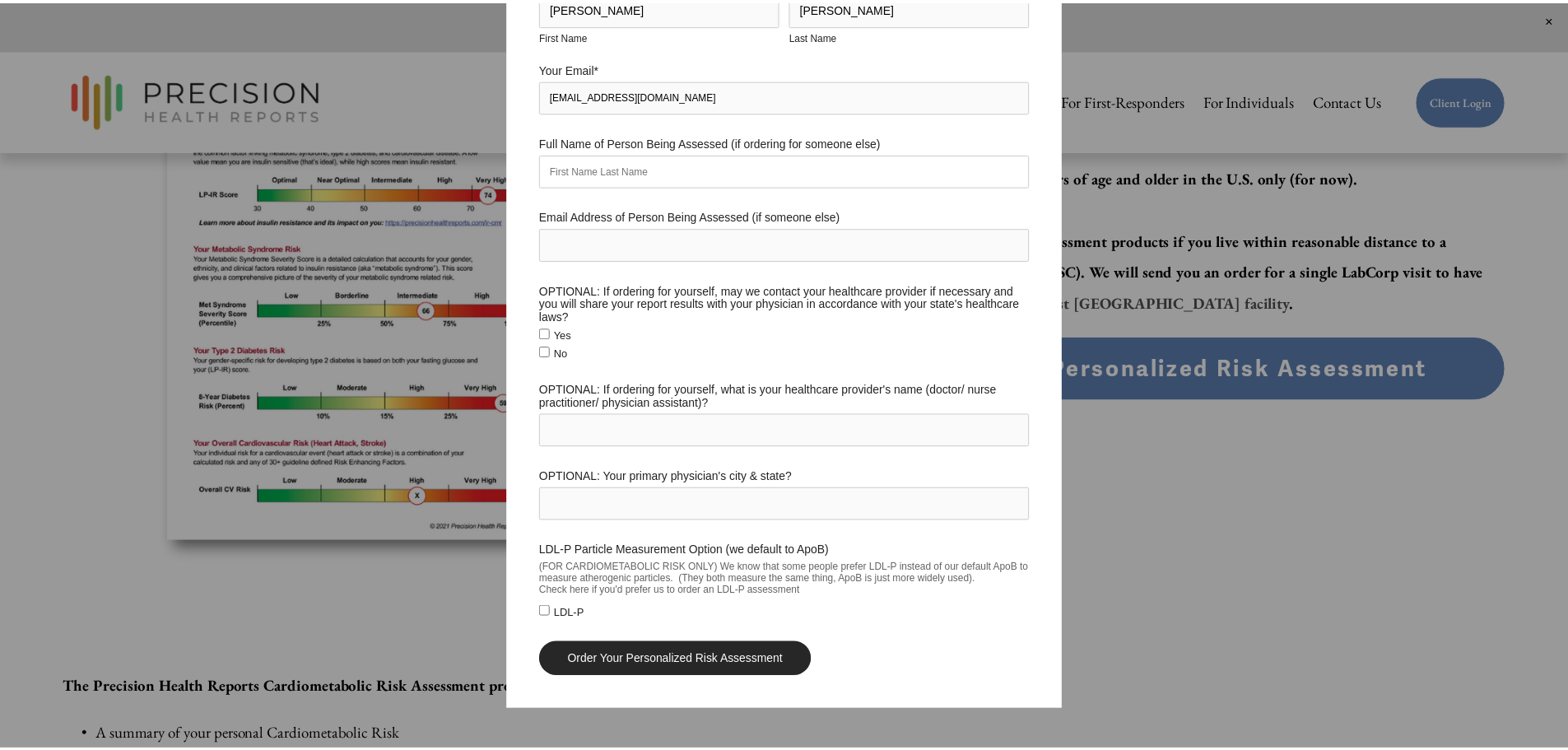
scroll to position [170, 0]
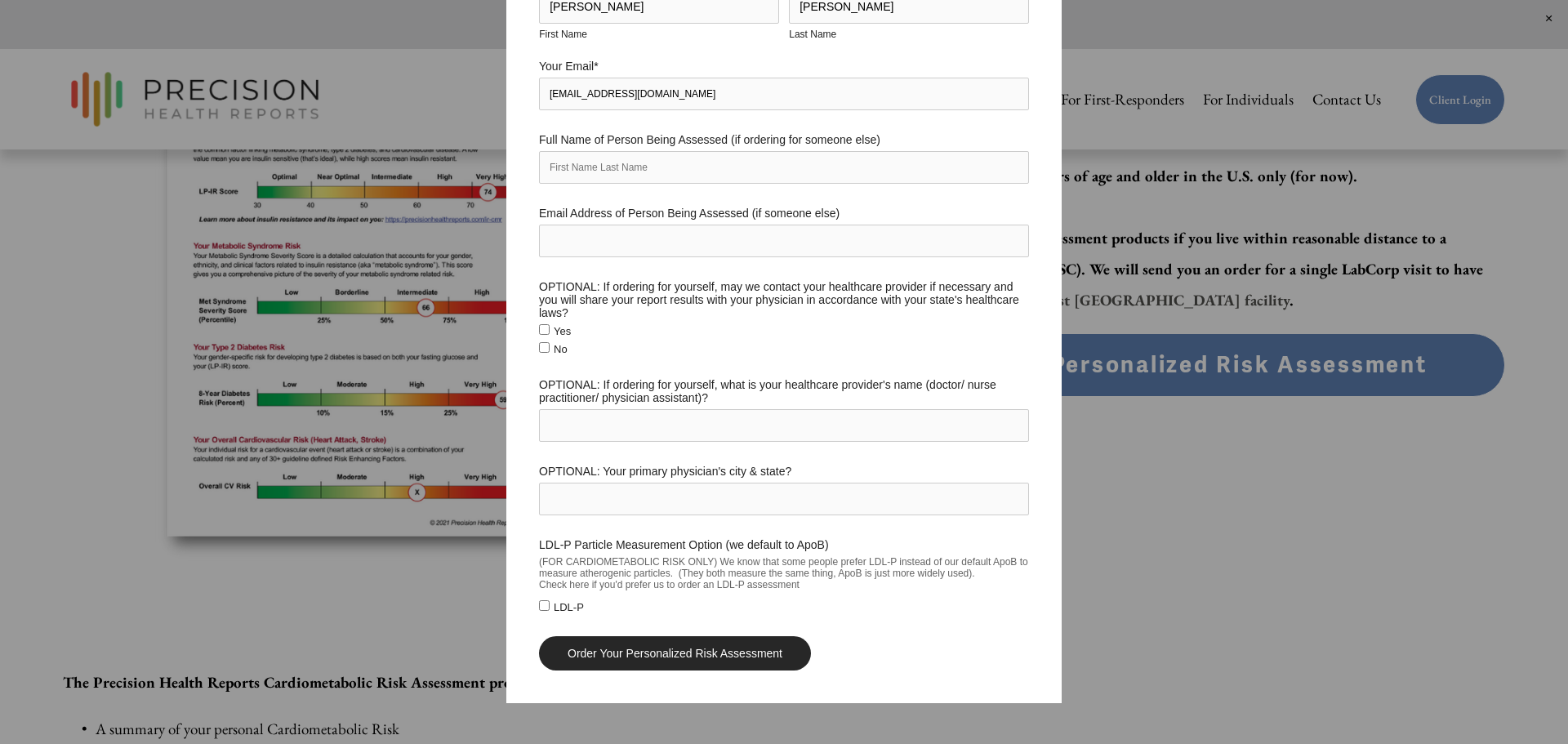
click at [689, 655] on input "Order Your Personalized Risk Assessment" at bounding box center [674, 653] width 272 height 35
